Goal: Task Accomplishment & Management: Use online tool/utility

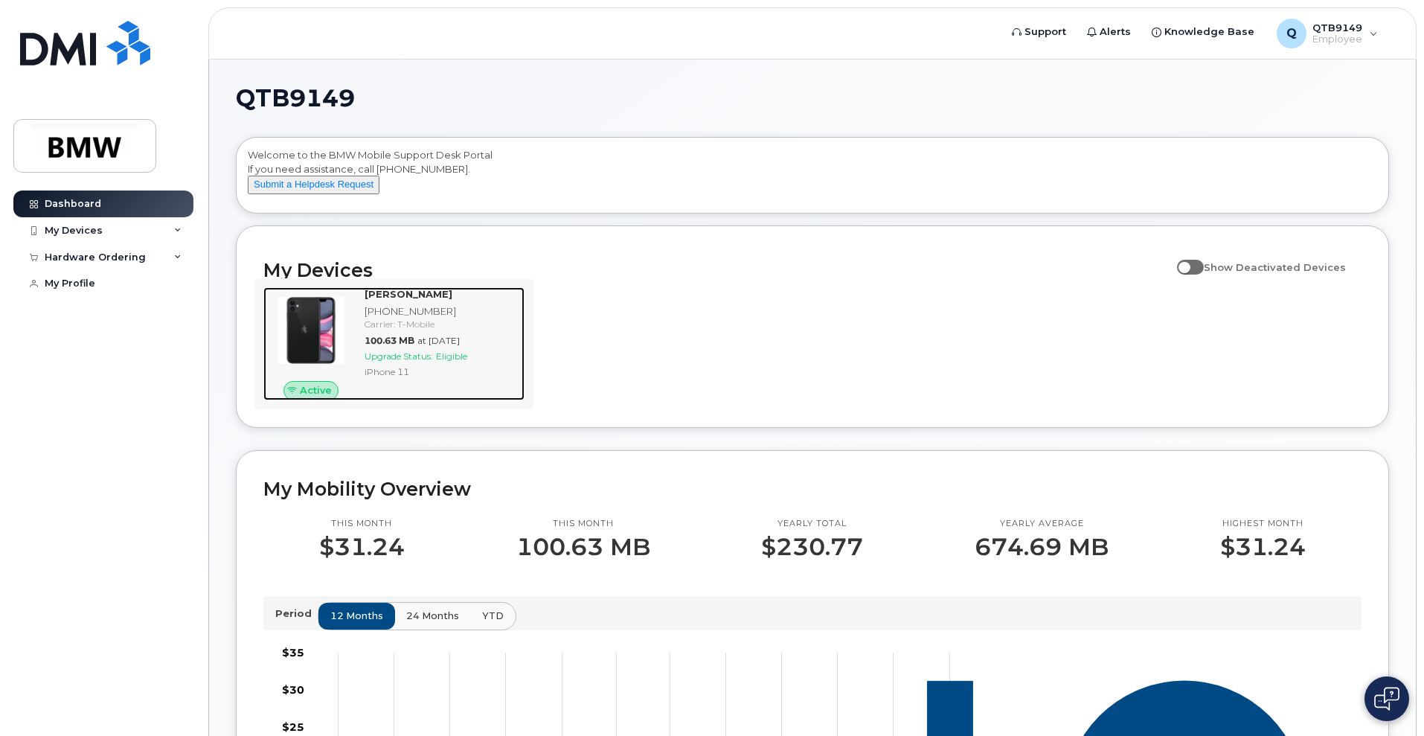
click at [413, 362] on span "Upgrade Status:" at bounding box center [399, 355] width 68 height 11
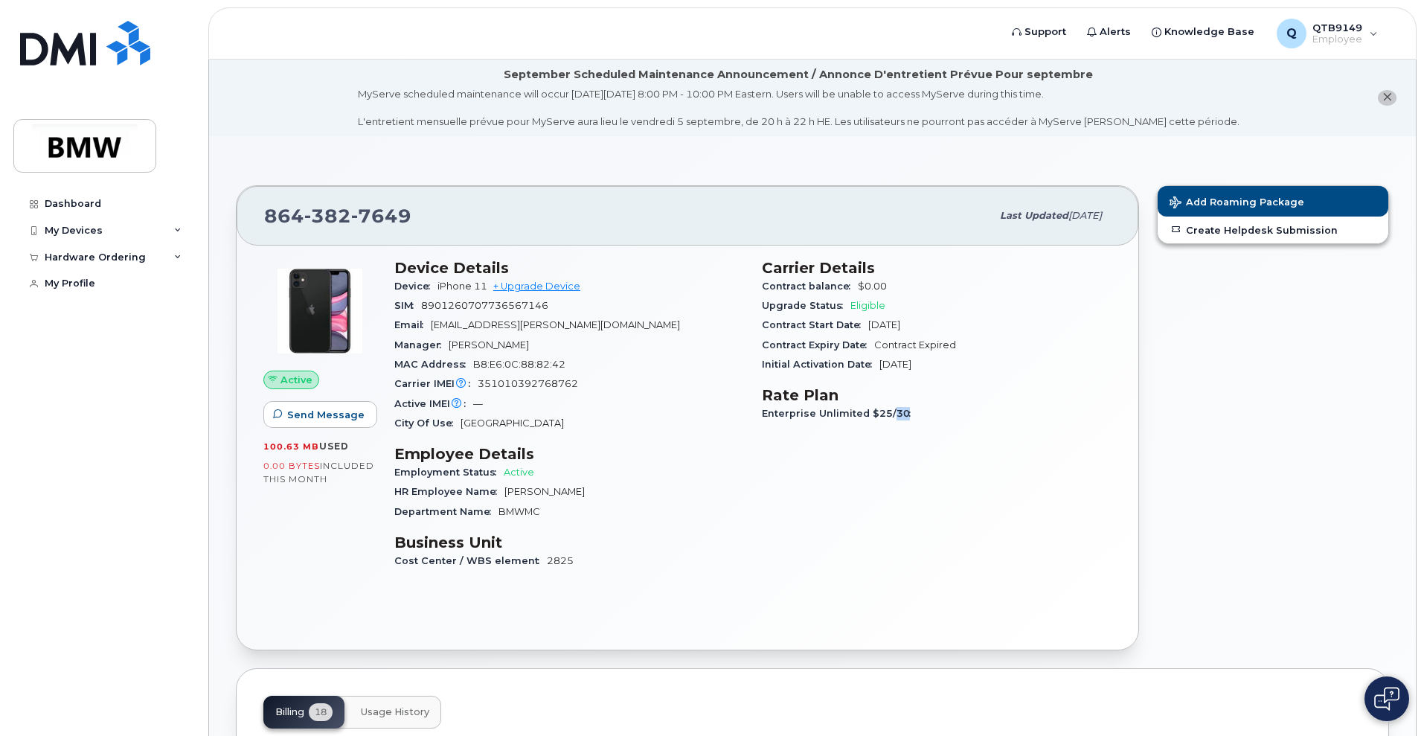
drag, startPoint x: 890, startPoint y: 413, endPoint x: 925, endPoint y: 412, distance: 35.7
click at [925, 412] on div "Enterprise Unlimited $25/30" at bounding box center [937, 413] width 350 height 19
click at [934, 426] on div "Carrier Details Contract balance $0.00 Upgrade Status Eligible Contract Start D…" at bounding box center [936, 420] width 367 height 341
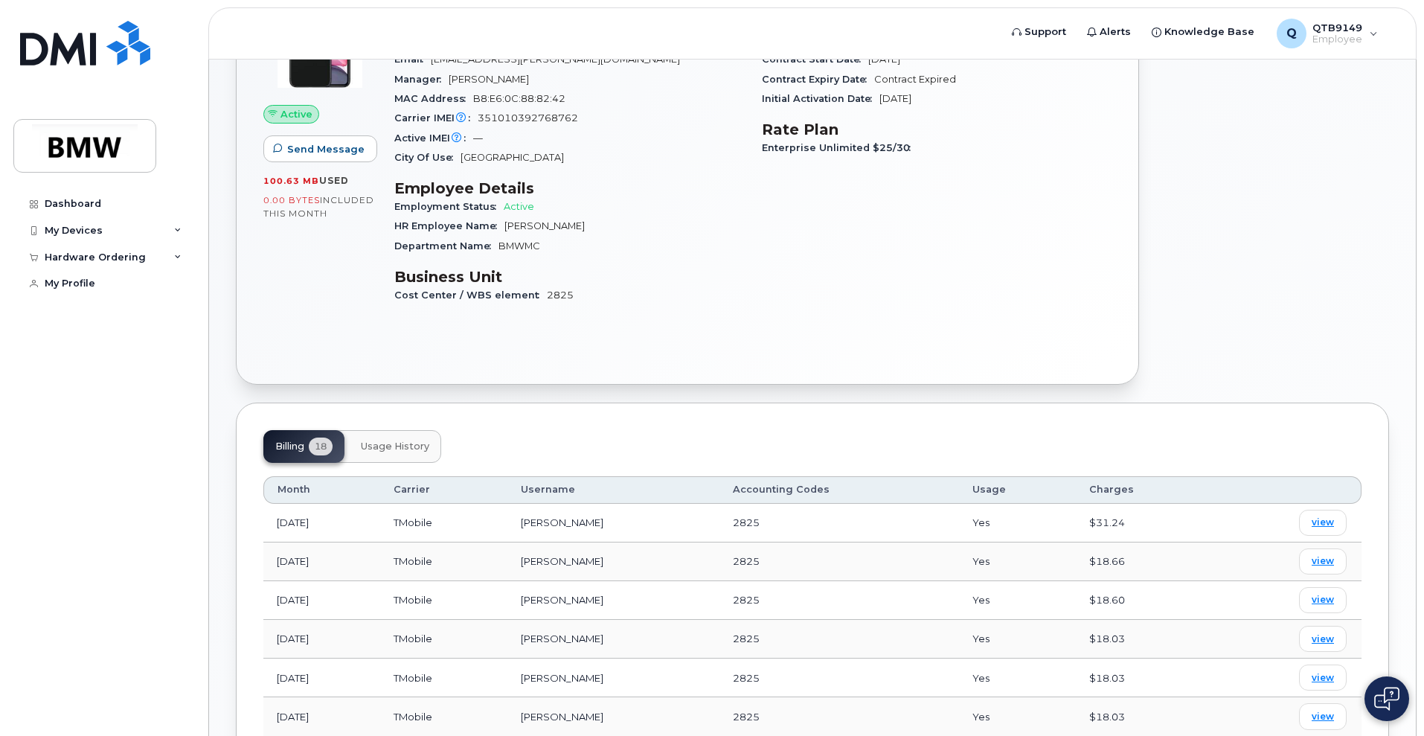
scroll to position [372, 0]
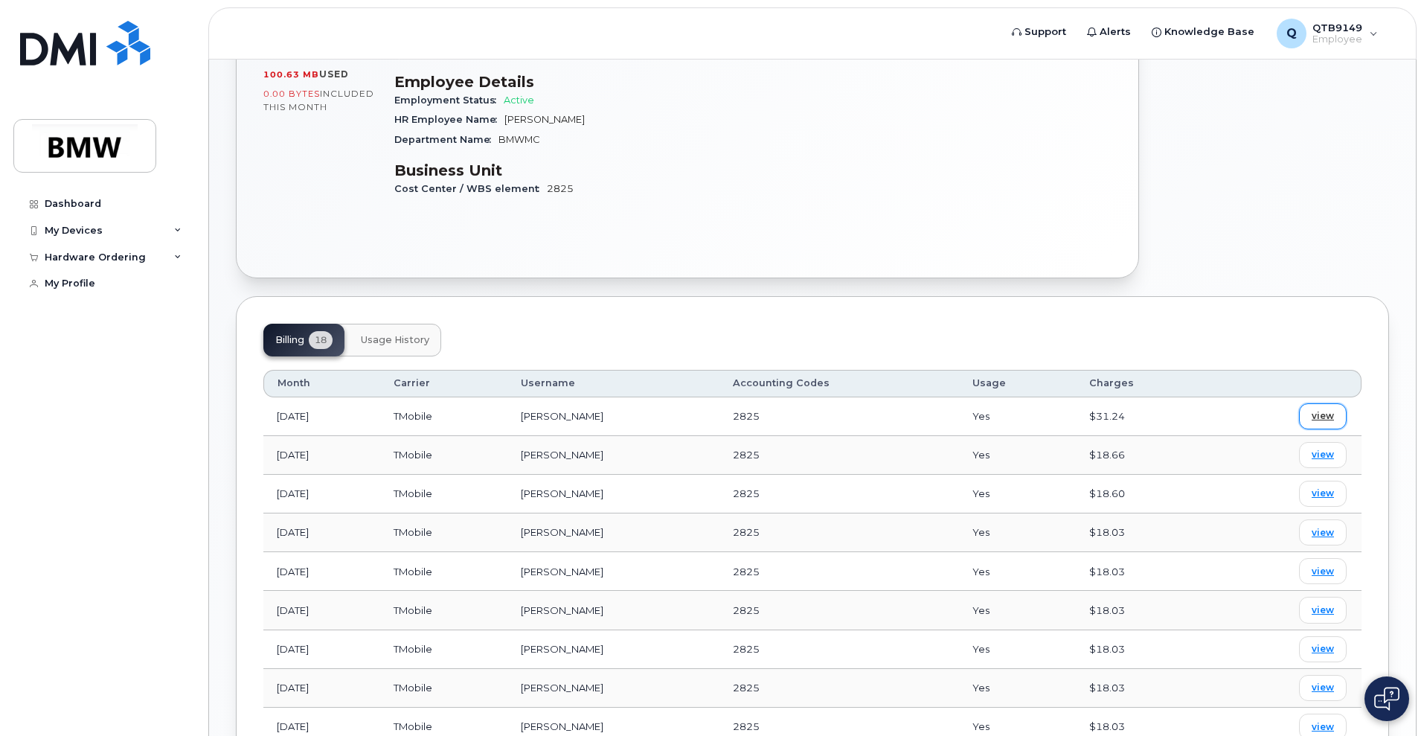
click at [1334, 414] on link "view" at bounding box center [1323, 416] width 48 height 26
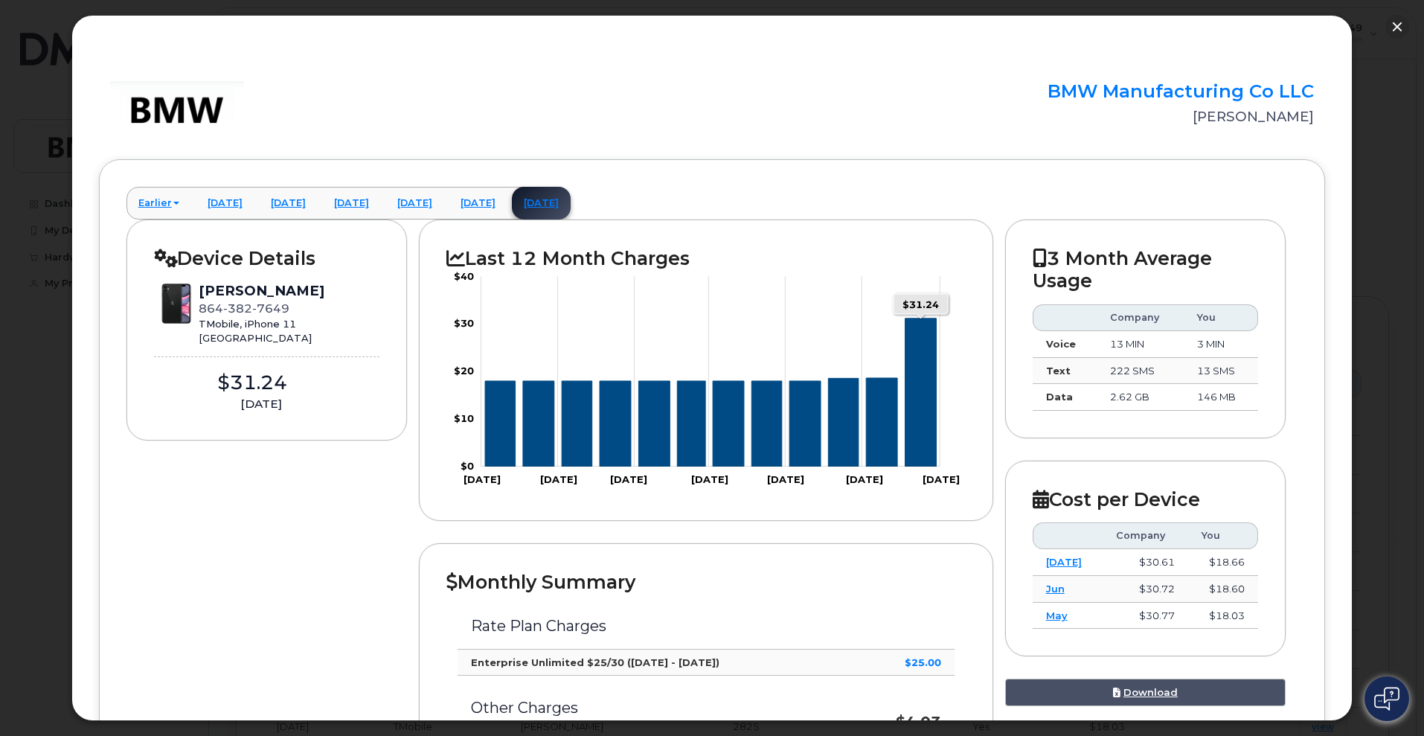
click at [925, 362] on icon "Series" at bounding box center [920, 392] width 31 height 148
click at [507, 193] on link "July 2025" at bounding box center [478, 203] width 59 height 33
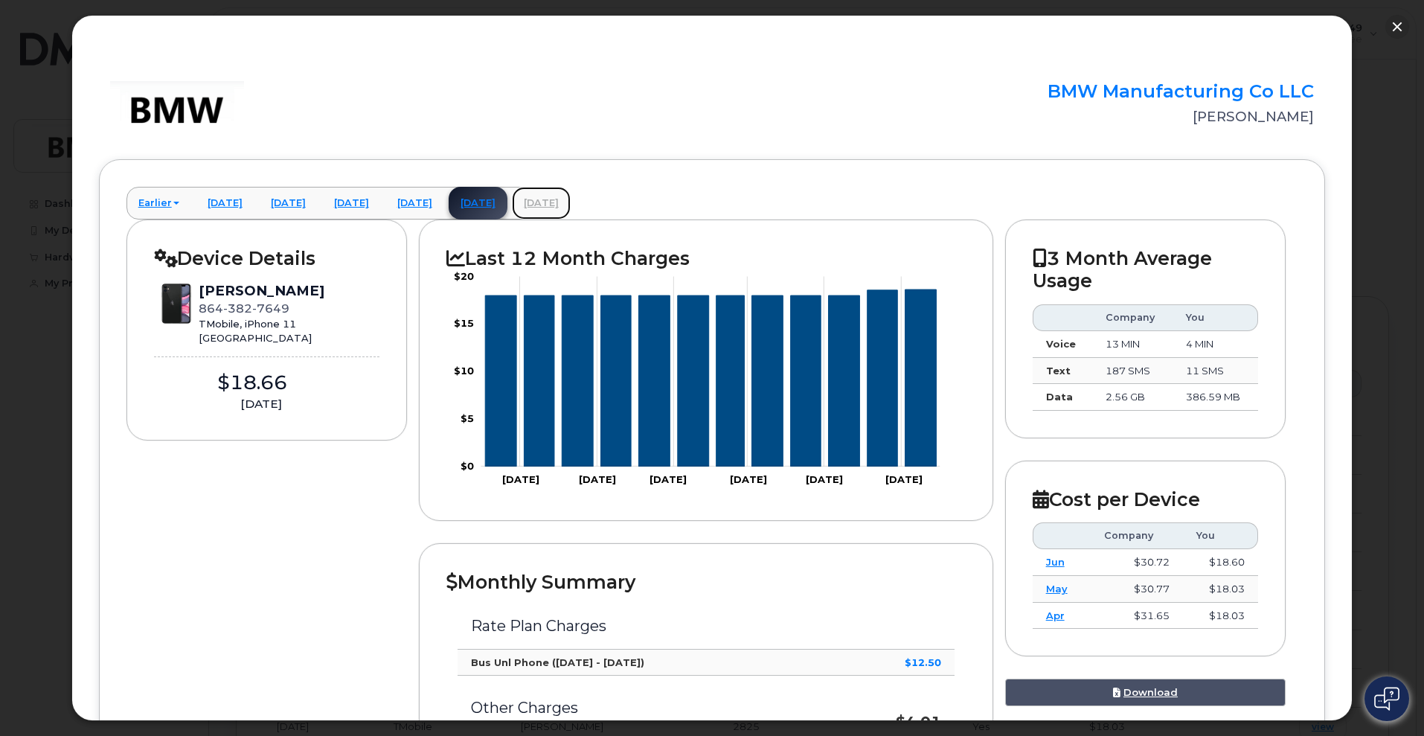
click at [571, 204] on link "August 2025" at bounding box center [541, 203] width 59 height 33
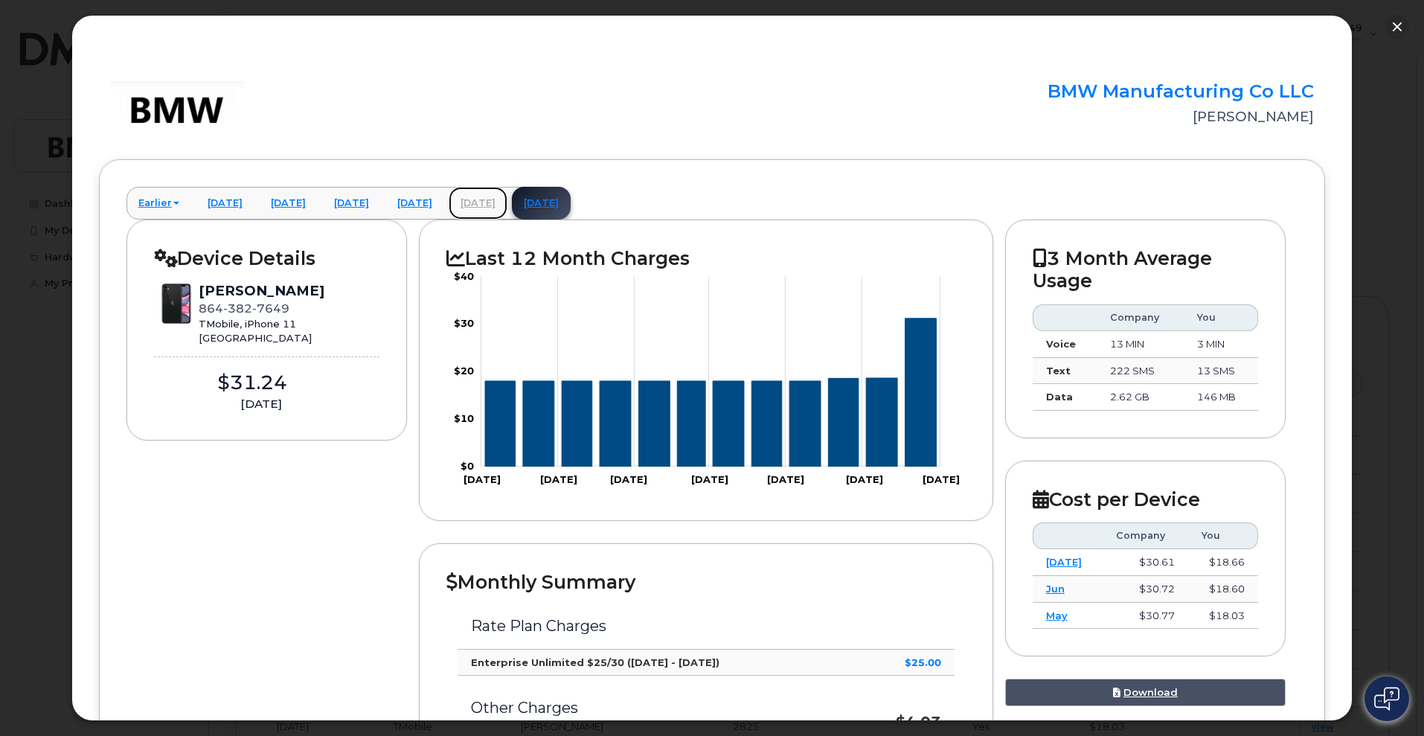
click at [507, 204] on link "July 2025" at bounding box center [478, 203] width 59 height 33
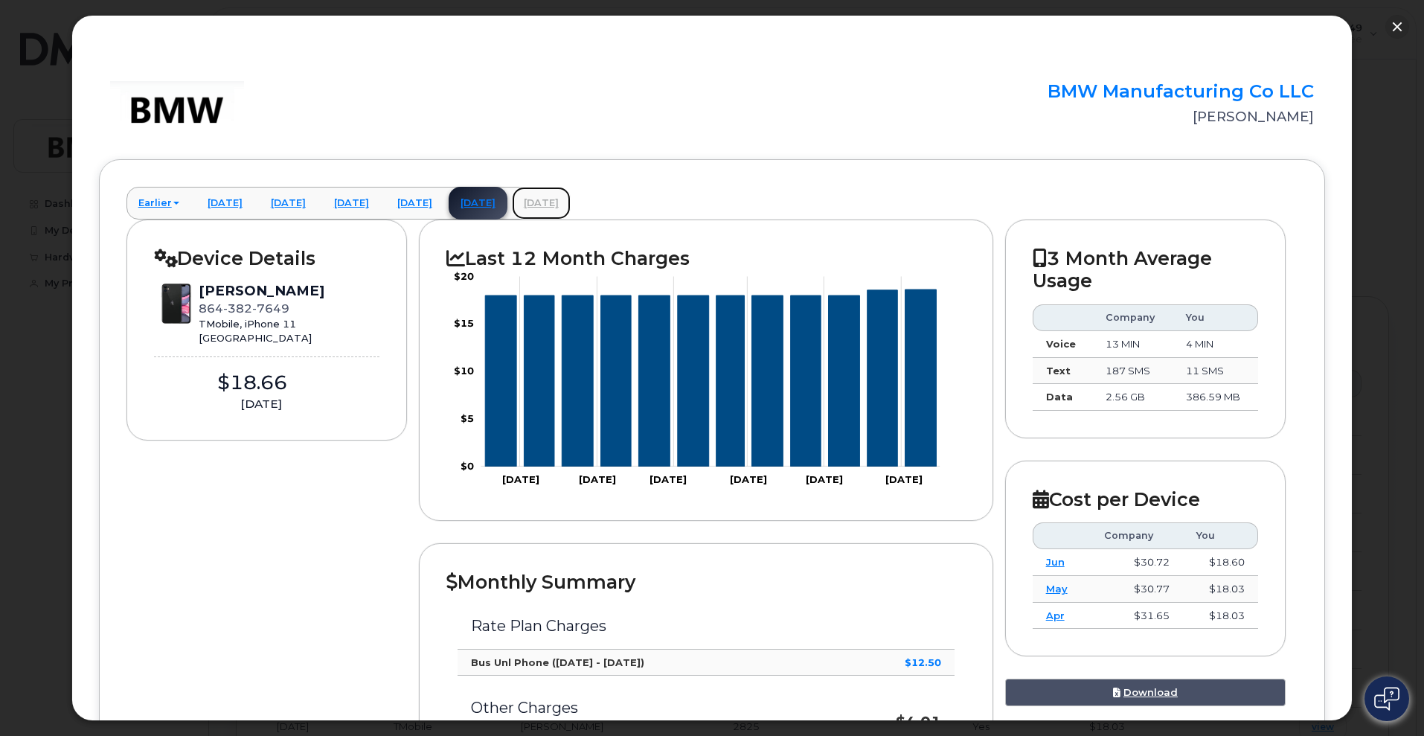
click at [571, 205] on link "August 2025" at bounding box center [541, 203] width 59 height 33
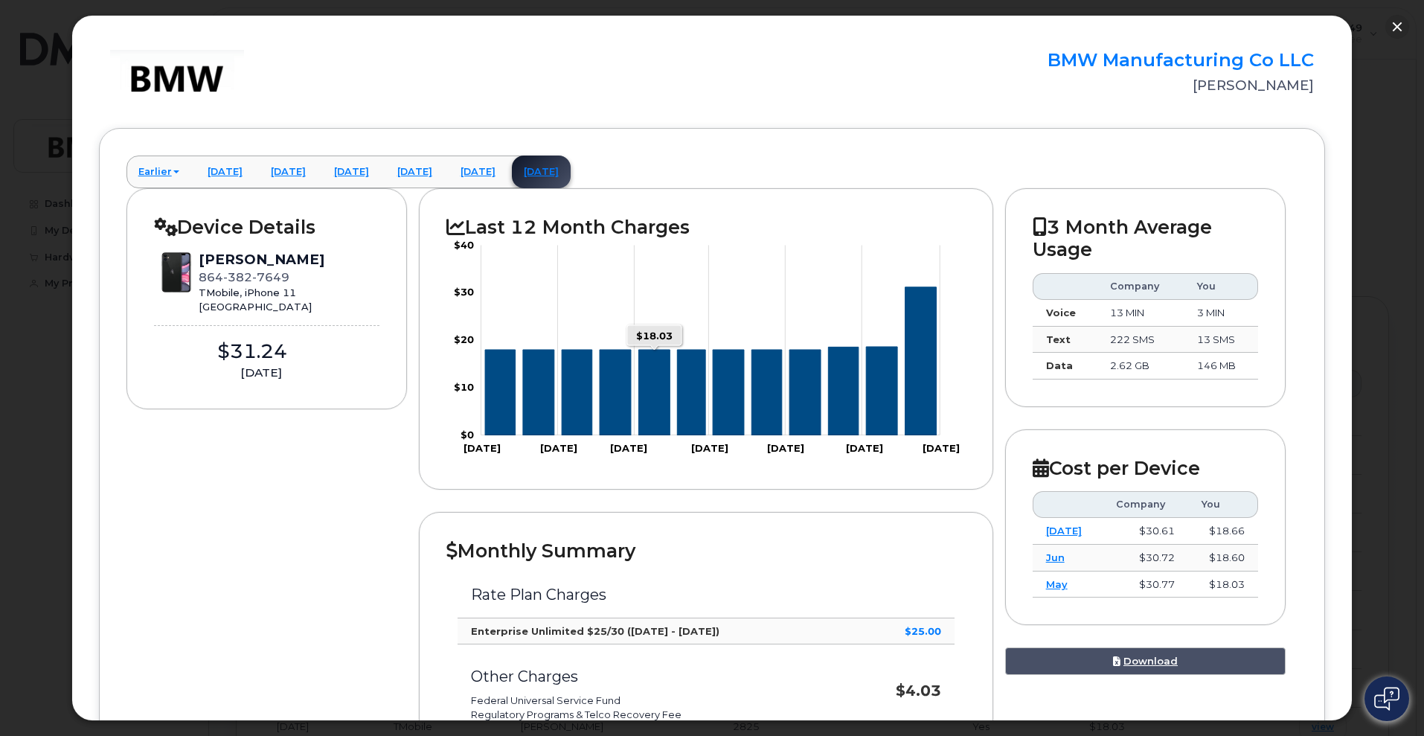
scroll to position [0, 0]
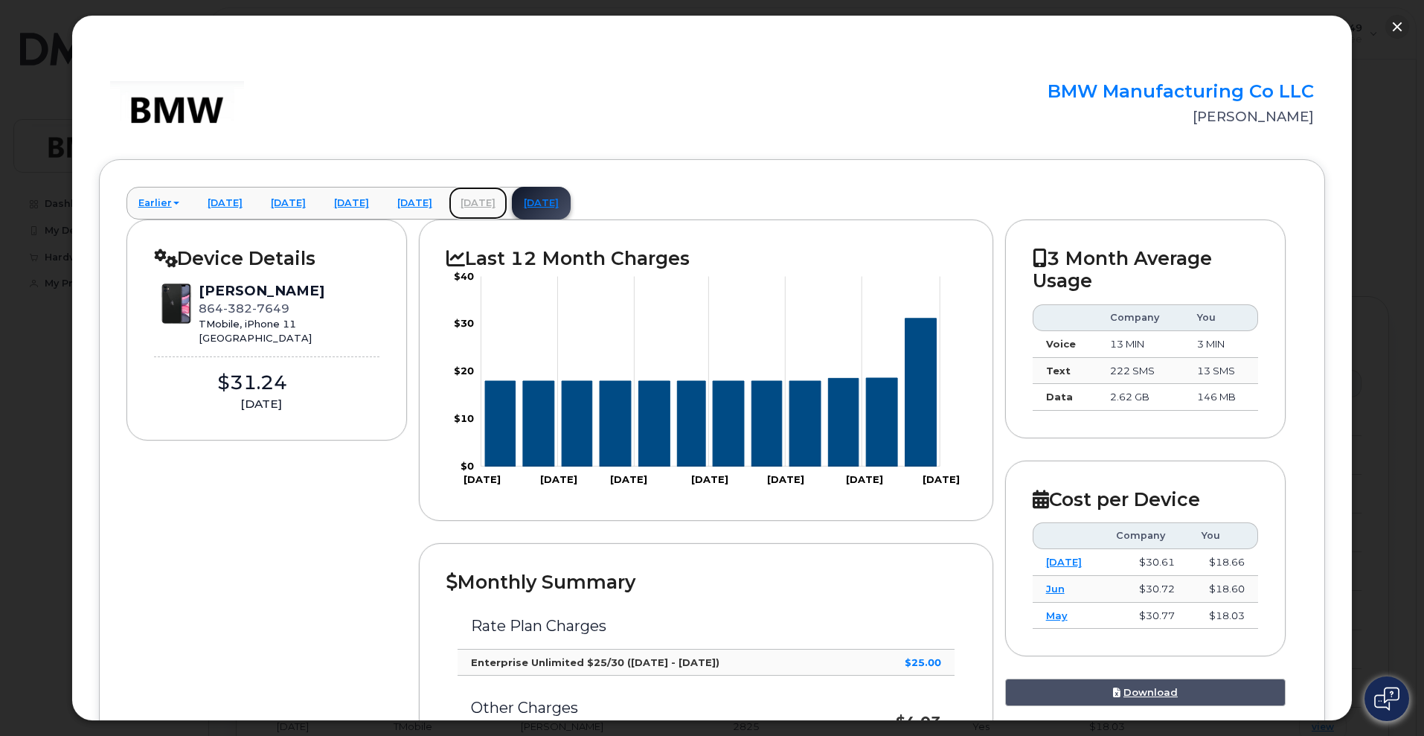
click at [507, 212] on link "July 2025" at bounding box center [478, 203] width 59 height 33
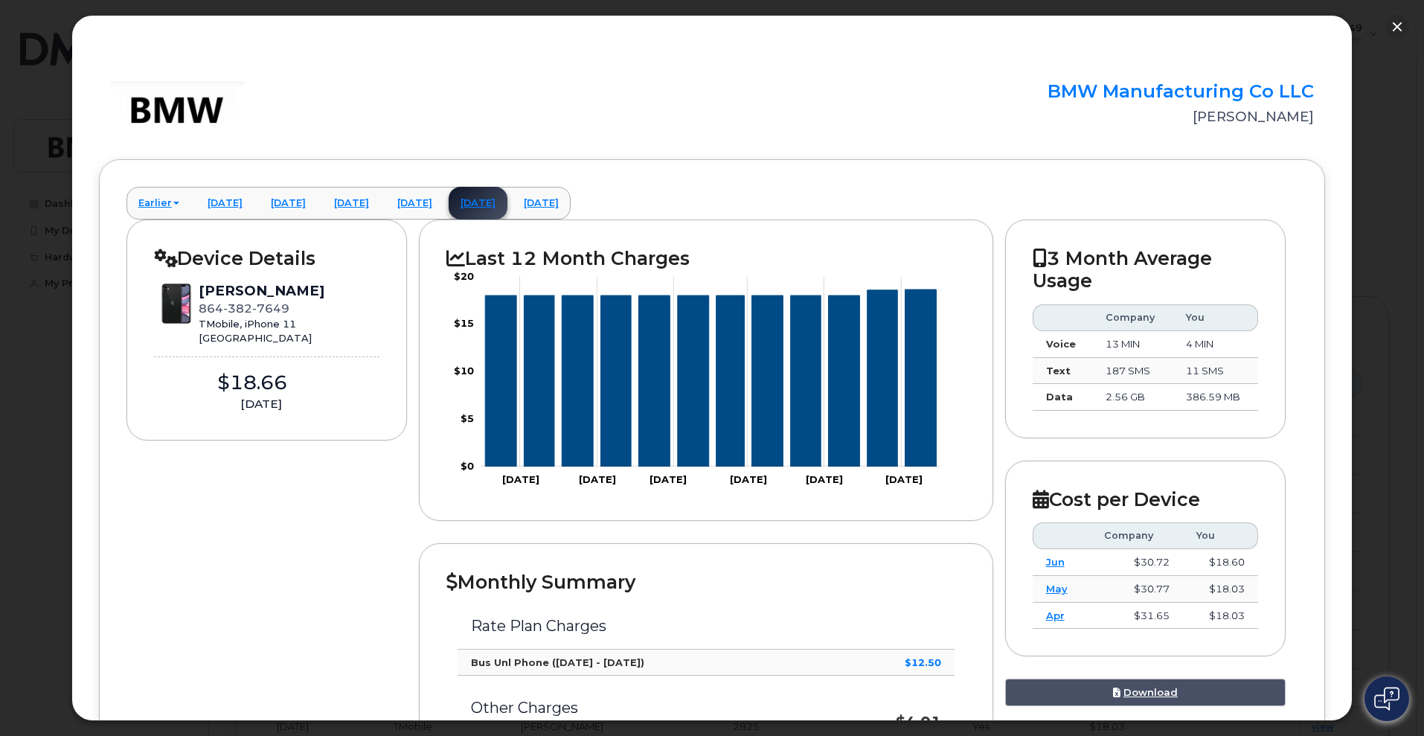
click at [571, 207] on link "August 2025" at bounding box center [541, 203] width 59 height 33
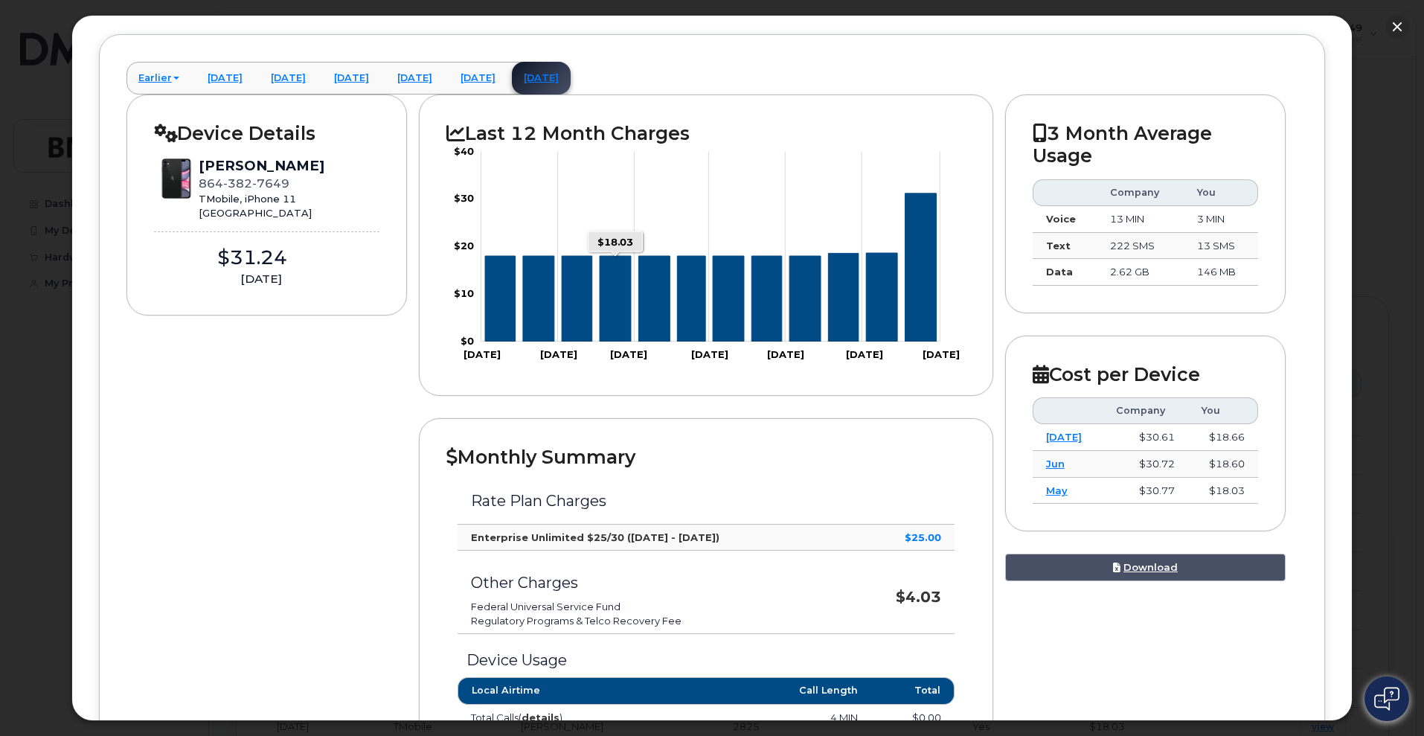
scroll to position [93, 0]
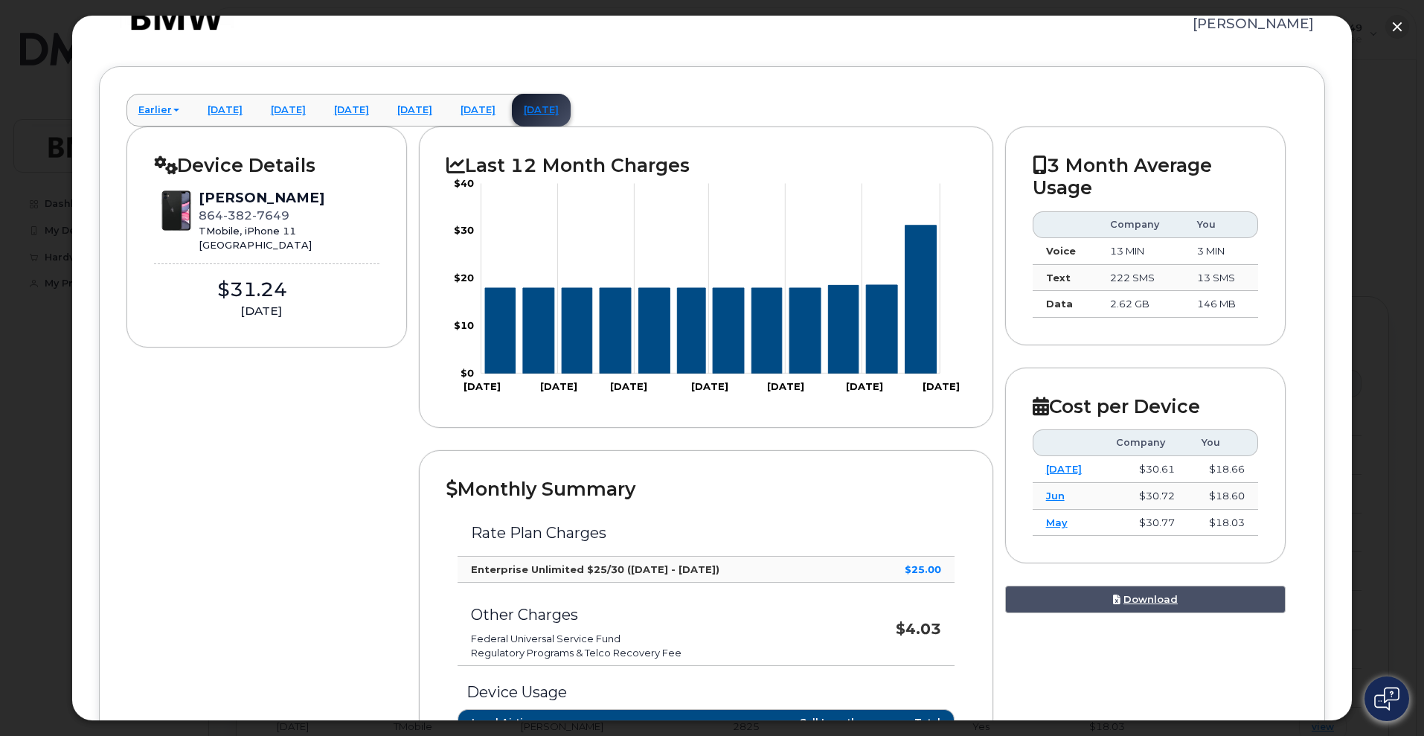
click at [882, 353] on icon "Series" at bounding box center [882, 329] width 31 height 89
click at [882, 315] on icon "Series" at bounding box center [882, 329] width 31 height 89
click at [381, 117] on link "May 2025" at bounding box center [351, 110] width 59 height 33
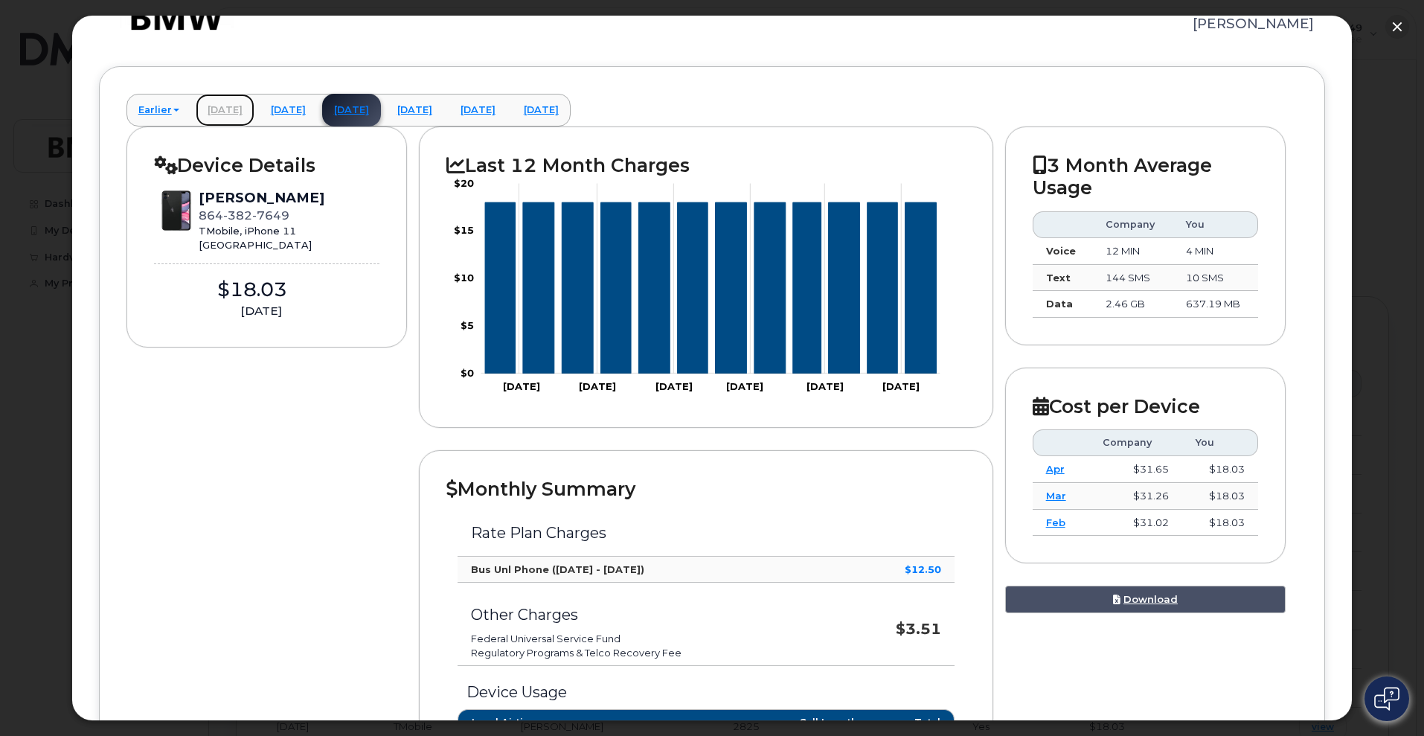
drag, startPoint x: 240, startPoint y: 106, endPoint x: 315, endPoint y: 104, distance: 75.9
click at [240, 106] on link "March 2025" at bounding box center [225, 110] width 59 height 33
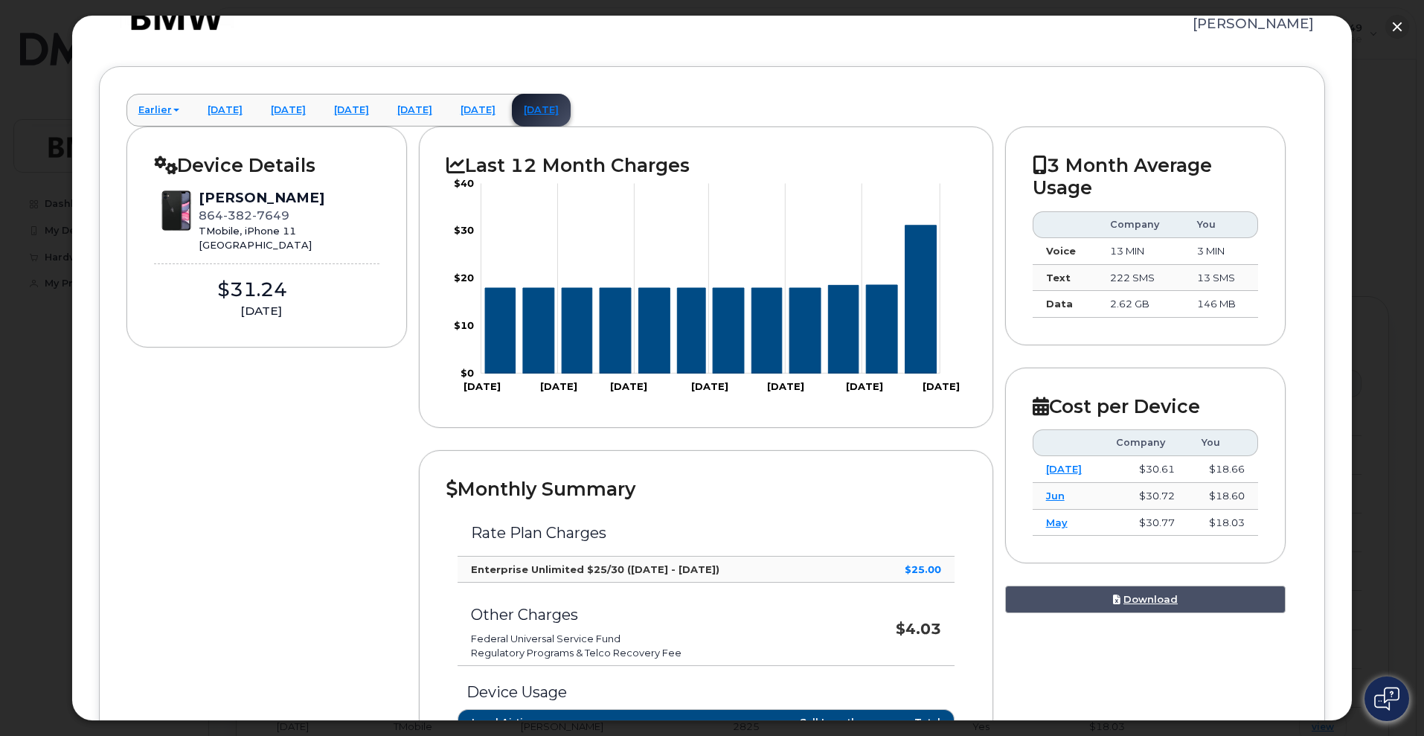
scroll to position [0, 0]
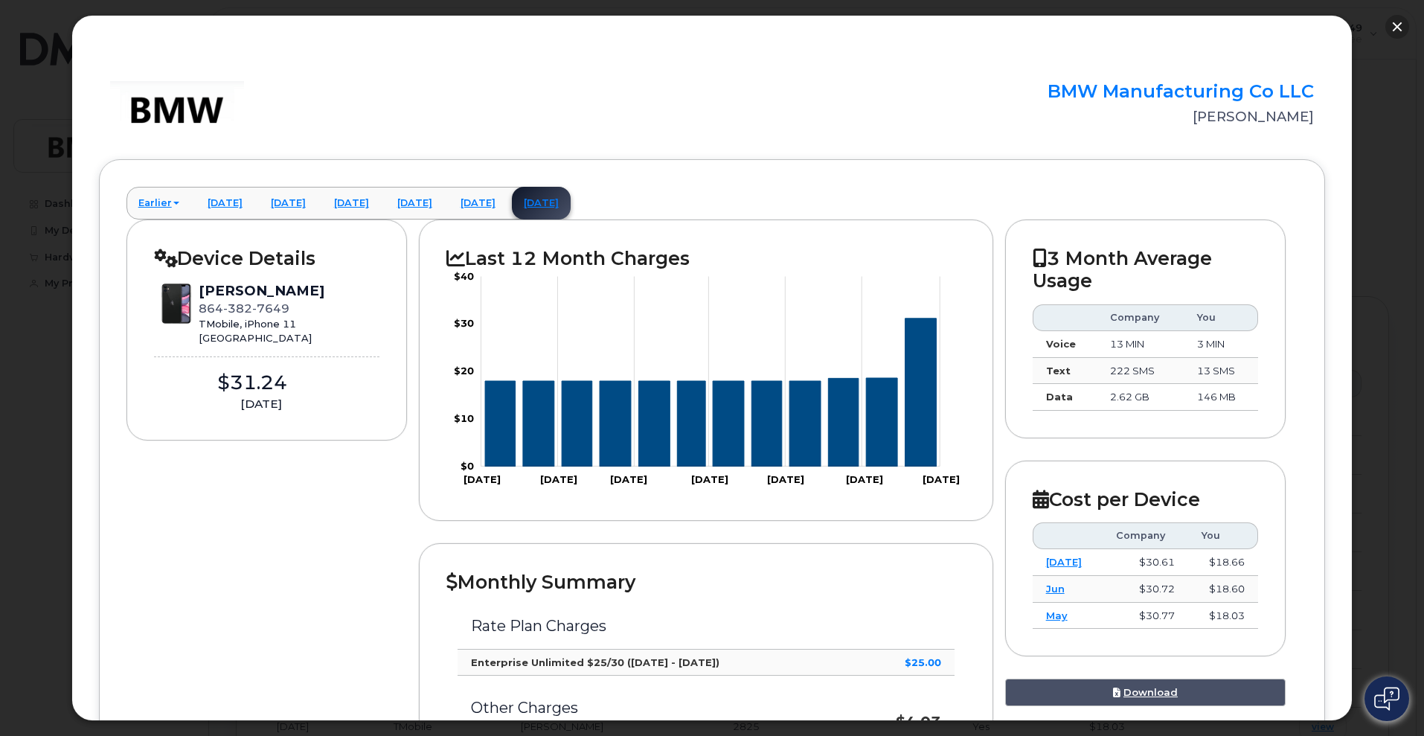
click at [1407, 28] on button "button" at bounding box center [1397, 27] width 24 height 24
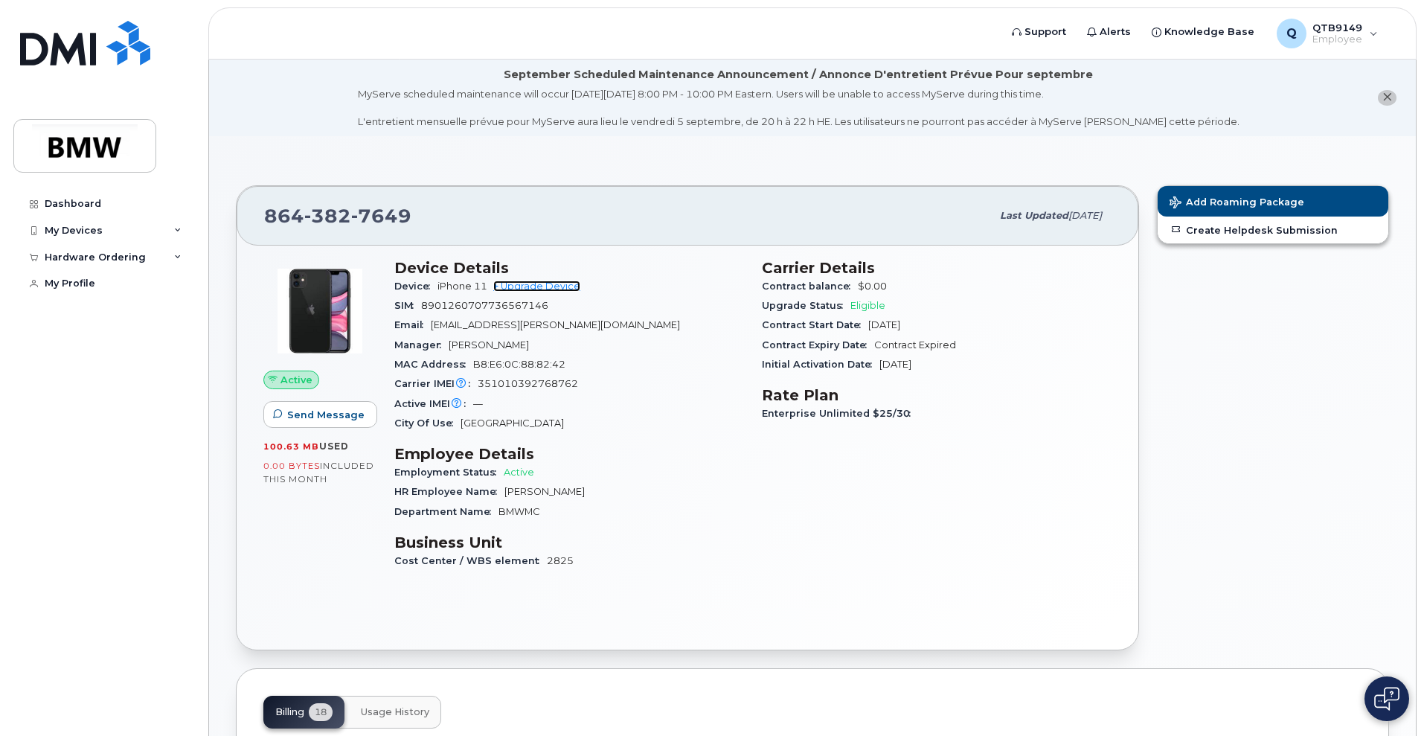
click at [518, 284] on link "+ Upgrade Device" at bounding box center [536, 285] width 87 height 11
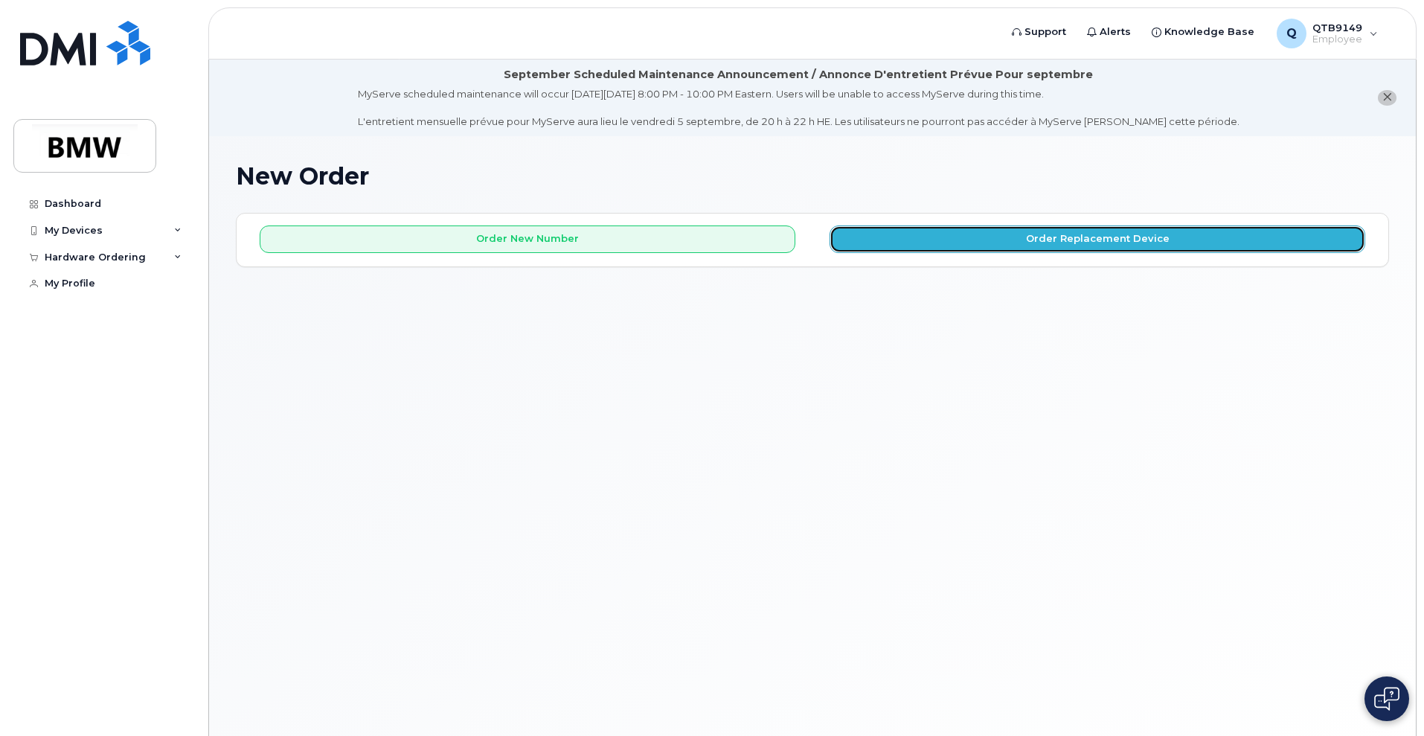
click at [1006, 241] on button "Order Replacement Device" at bounding box center [1097, 239] width 536 height 28
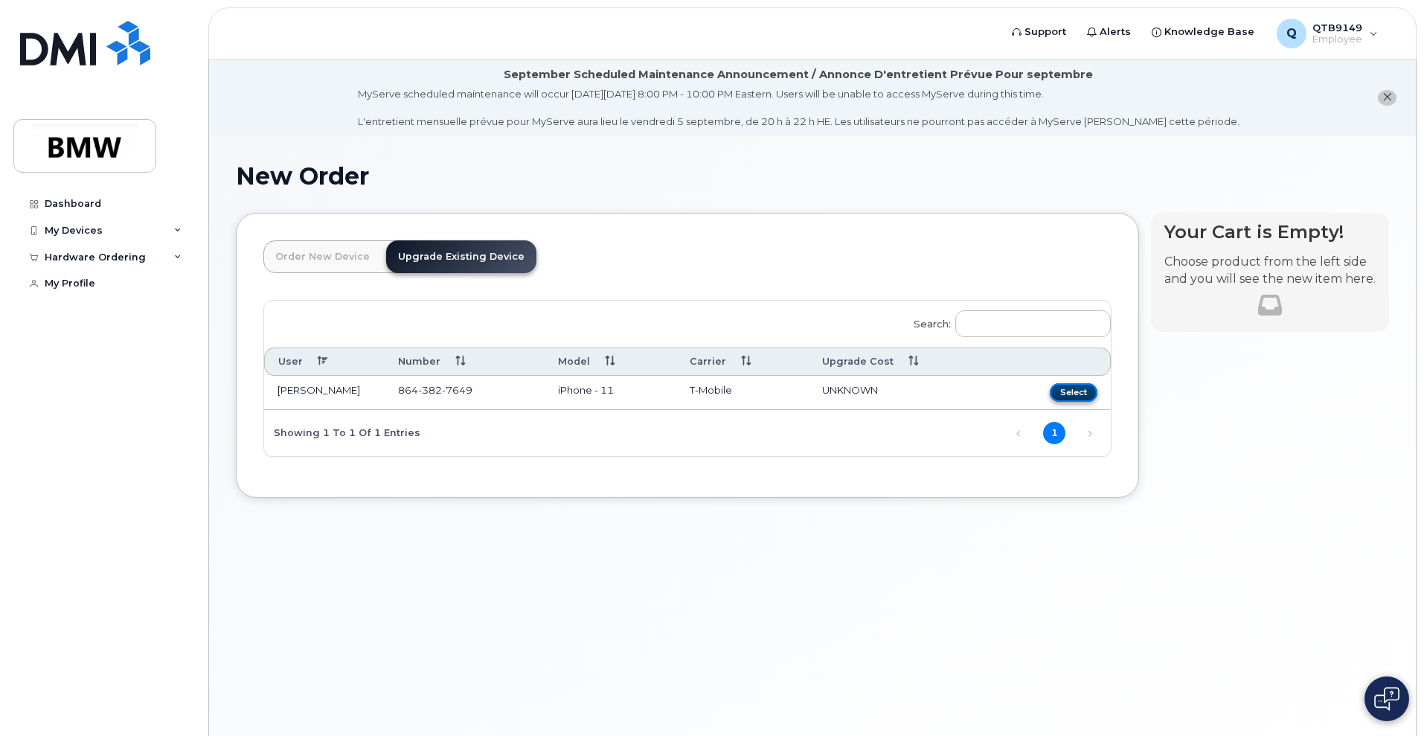
click at [1071, 397] on button "Select" at bounding box center [1074, 392] width 48 height 19
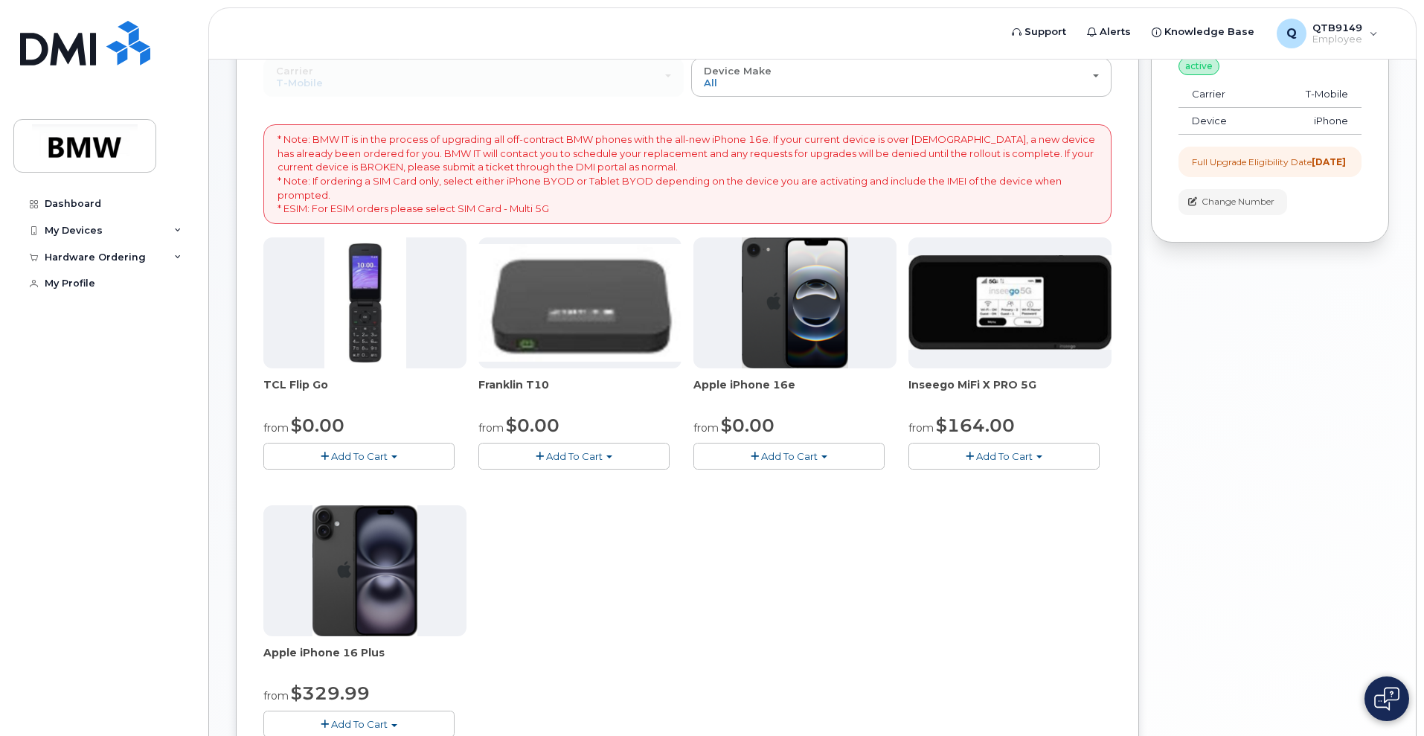
scroll to position [279, 0]
